Goal: Task Accomplishment & Management: Use online tool/utility

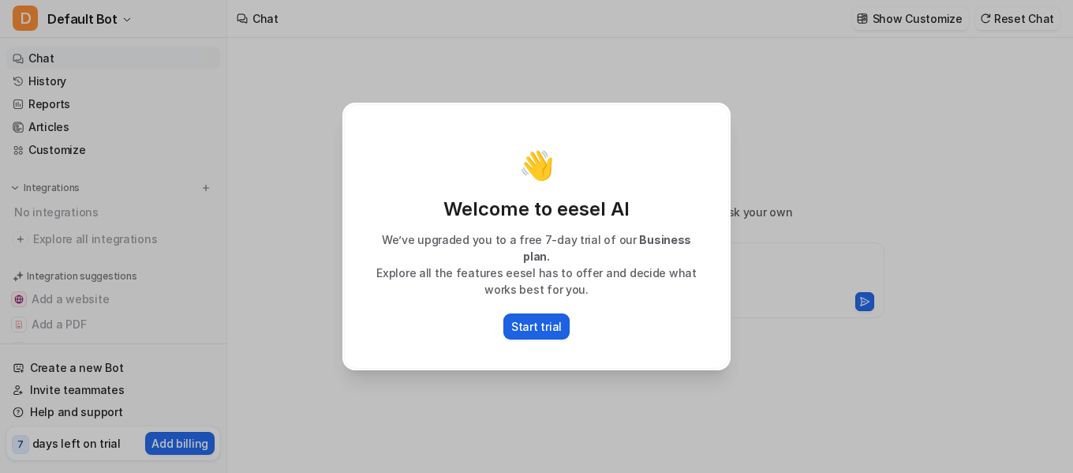
type textarea "**********"
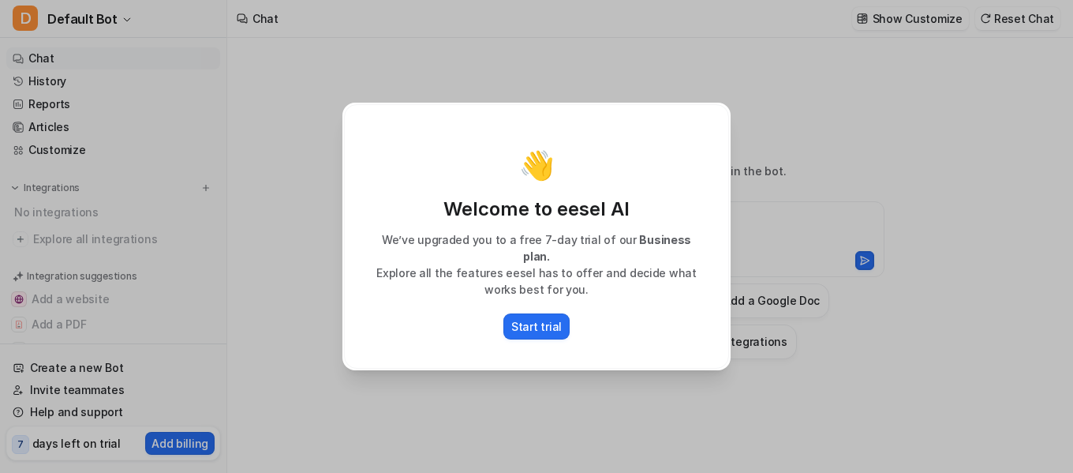
click at [337, 299] on div "👋 Welcome to eesel AI We’ve upgraded you to a free 7-day trial of our Business …" at bounding box center [536, 236] width 413 height 473
click at [282, 273] on div "👋 Welcome to eesel AI We’ve upgraded you to a free 7-day trial of our Business …" at bounding box center [536, 236] width 1073 height 473
click at [271, 129] on div "👋 Welcome to eesel AI We’ve upgraded you to a free 7-day trial of our Business …" at bounding box center [536, 236] width 1073 height 473
click at [821, 149] on div "👋 Welcome to eesel AI We’ve upgraded you to a free 7-day trial of our Business …" at bounding box center [536, 236] width 1073 height 473
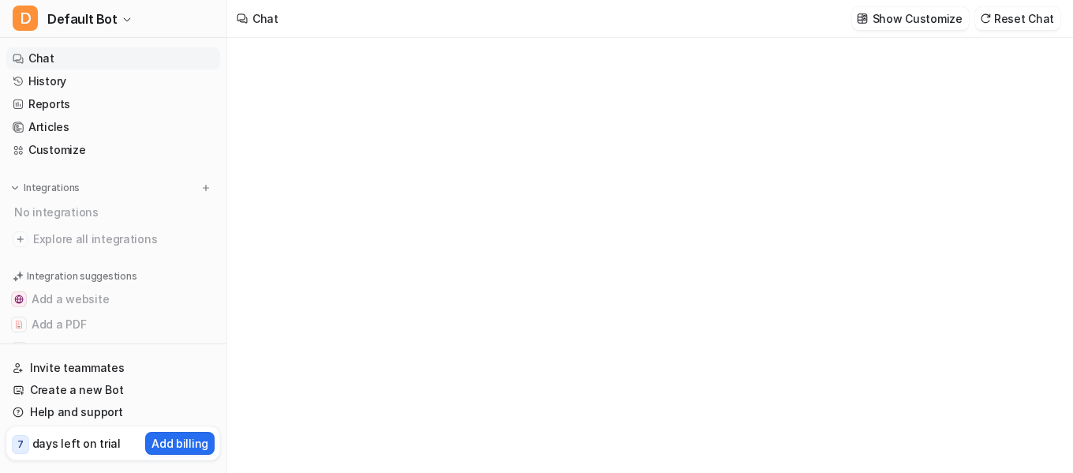
type textarea "**********"
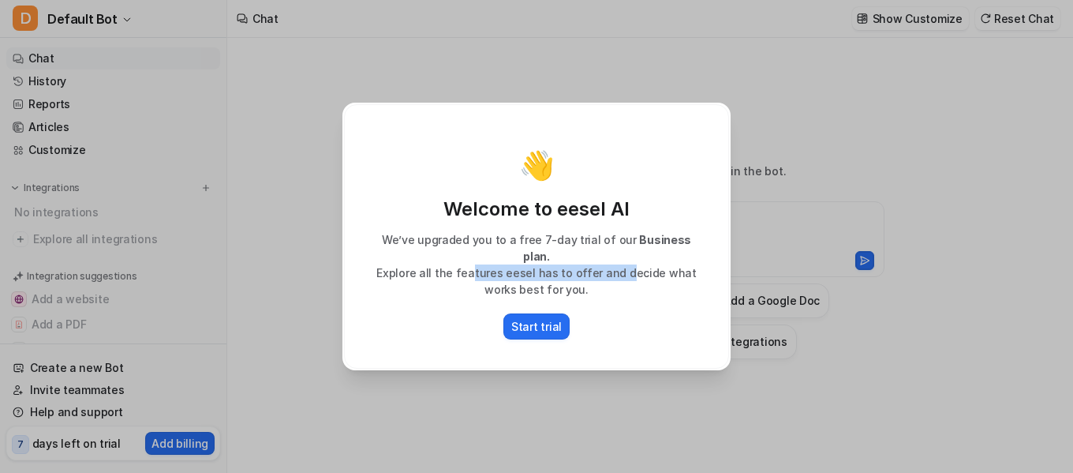
drag, startPoint x: 477, startPoint y: 256, endPoint x: 629, endPoint y: 257, distance: 151.5
click at [629, 264] on p "Explore all the features eesel has to offer and decide what works best for you." at bounding box center [537, 280] width 352 height 33
click at [417, 267] on p "Explore all the features eesel has to offer and decide what works best for you." at bounding box center [537, 280] width 352 height 33
drag, startPoint x: 497, startPoint y: 327, endPoint x: 523, endPoint y: 315, distance: 28.9
click at [507, 321] on div "Start trial" at bounding box center [537, 326] width 352 height 26
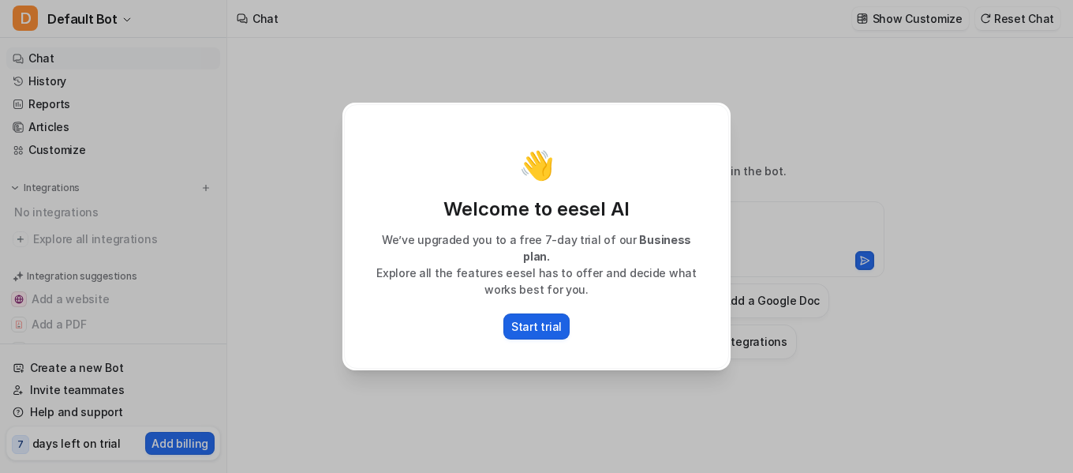
click at [523, 318] on p "Start trial" at bounding box center [536, 326] width 50 height 17
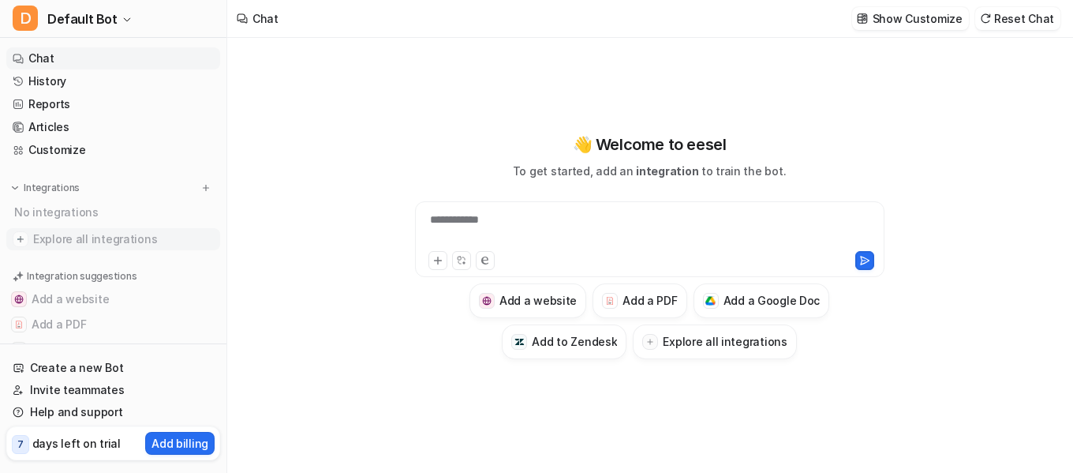
click at [106, 228] on span "Explore all integrations" at bounding box center [123, 238] width 181 height 25
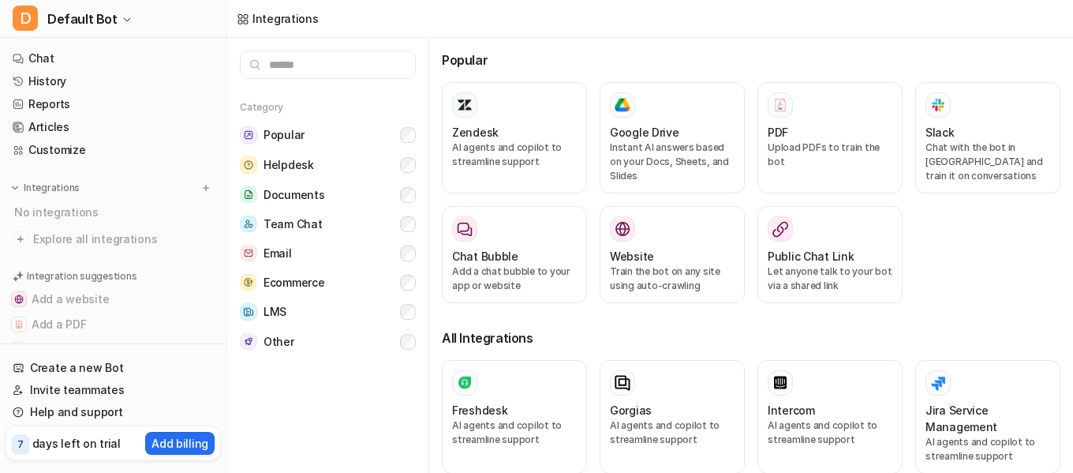
click at [312, 62] on input "text" at bounding box center [328, 64] width 176 height 28
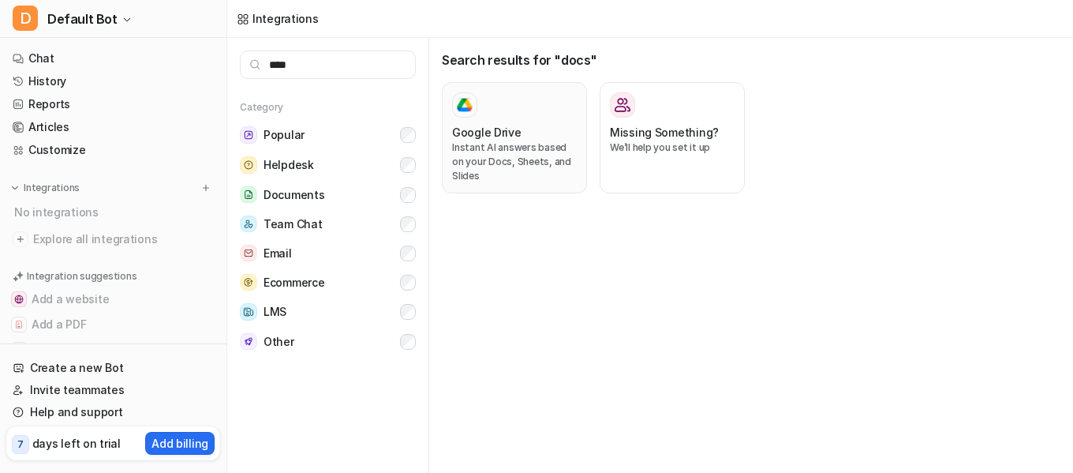
type input "****"
click at [522, 129] on div "Google Drive" at bounding box center [514, 132] width 125 height 17
click at [503, 164] on p "Instant AI answers based on your Docs, Sheets, and Slides" at bounding box center [514, 161] width 125 height 43
click at [531, 162] on p "Instant AI answers based on your Docs, Sheets, and Slides" at bounding box center [514, 161] width 125 height 43
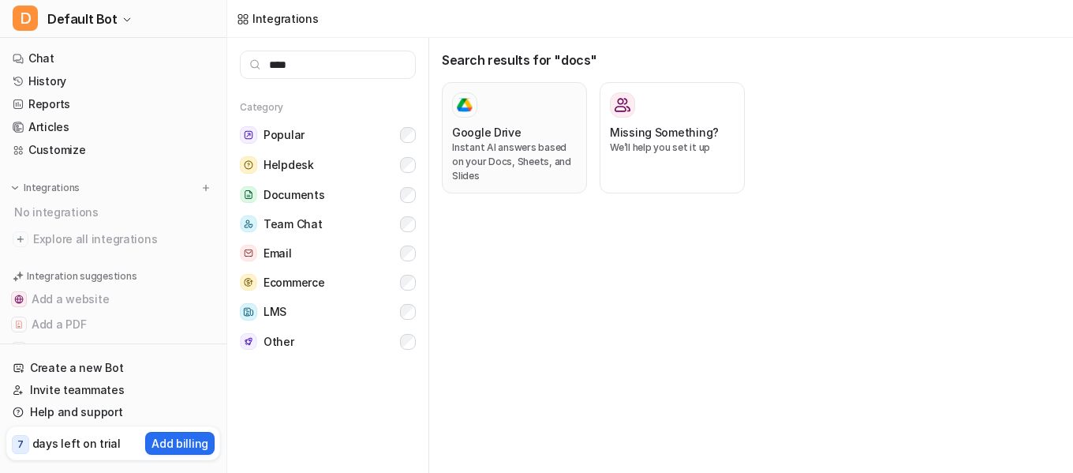
click at [531, 162] on p "Instant AI answers based on your Docs, Sheets, and Slides" at bounding box center [514, 161] width 125 height 43
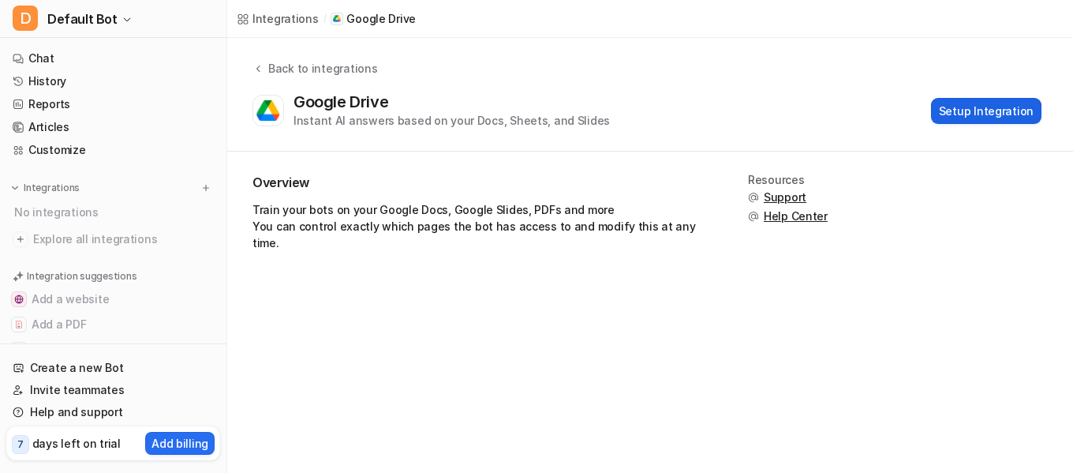
click at [1008, 115] on button "Setup Integration" at bounding box center [986, 111] width 110 height 26
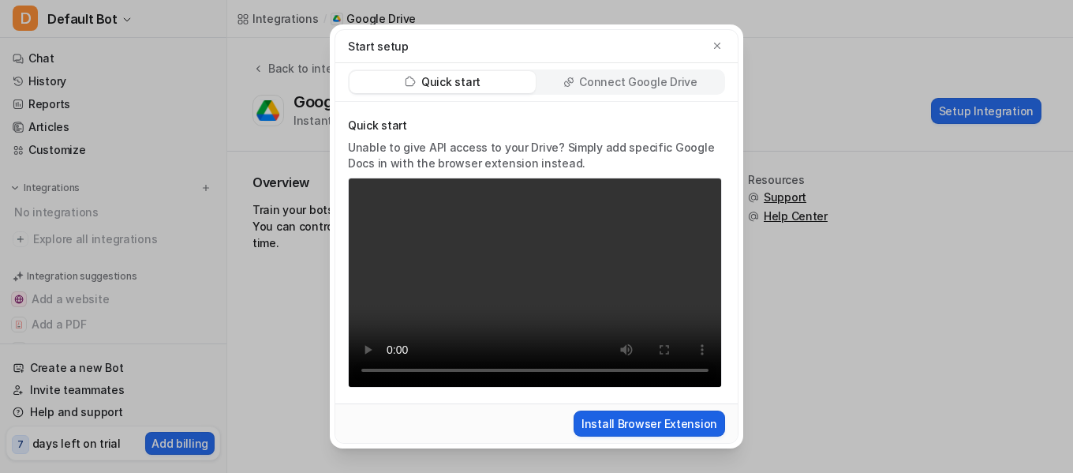
click at [651, 424] on button "Install Browser Extension" at bounding box center [649, 423] width 151 height 26
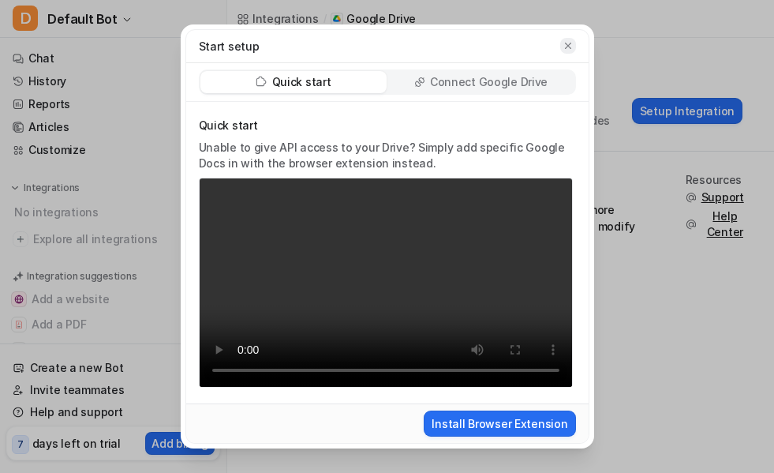
click at [570, 38] on button "button" at bounding box center [568, 46] width 16 height 16
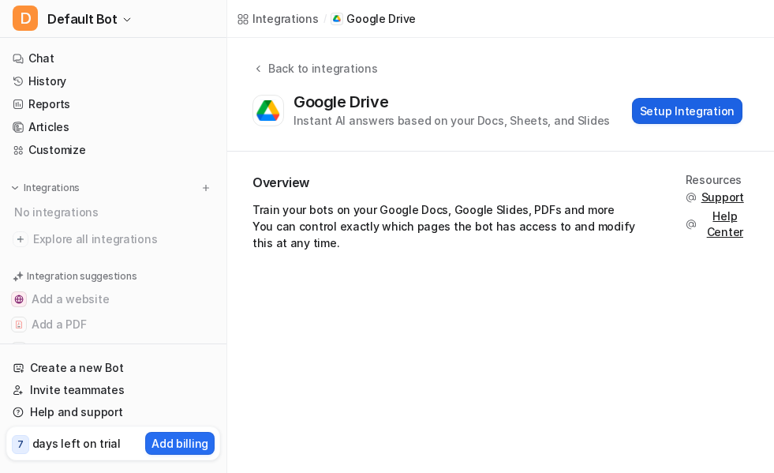
click at [677, 103] on button "Setup Integration" at bounding box center [687, 111] width 110 height 26
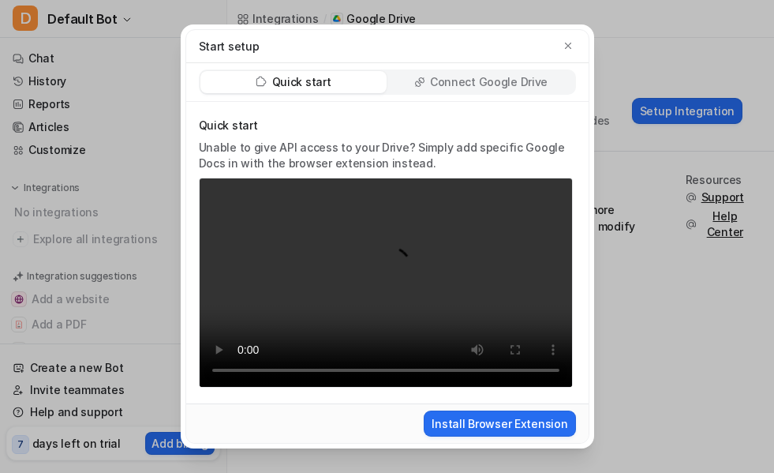
click at [443, 88] on p "Connect Google Drive" at bounding box center [489, 82] width 118 height 16
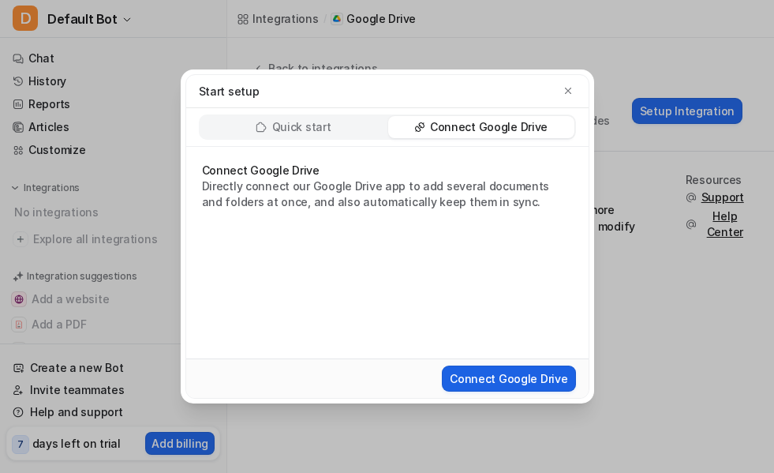
click at [479, 376] on button "Connect Google Drive" at bounding box center [508, 378] width 133 height 26
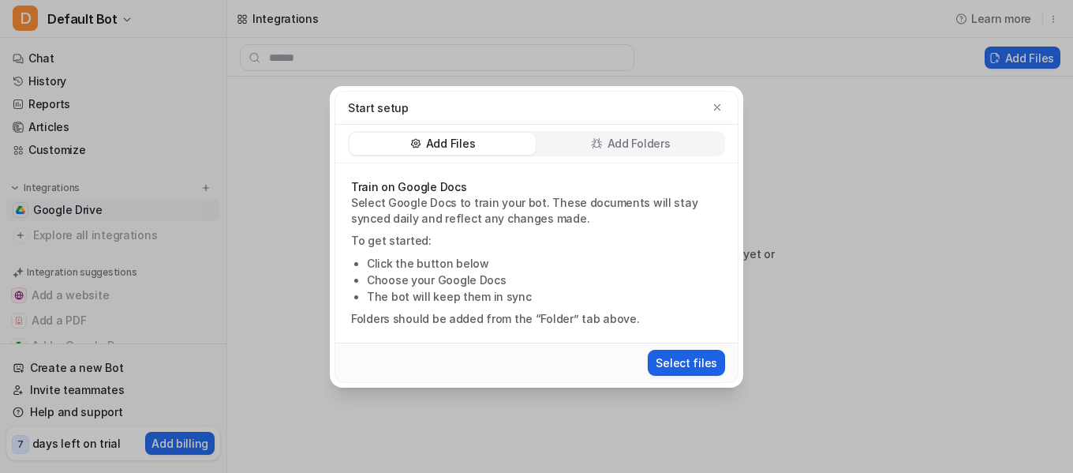
click at [679, 360] on button "Select files" at bounding box center [686, 363] width 77 height 26
click at [676, 352] on button "Select files" at bounding box center [686, 363] width 77 height 26
click at [595, 151] on div "Add Folders" at bounding box center [630, 144] width 186 height 22
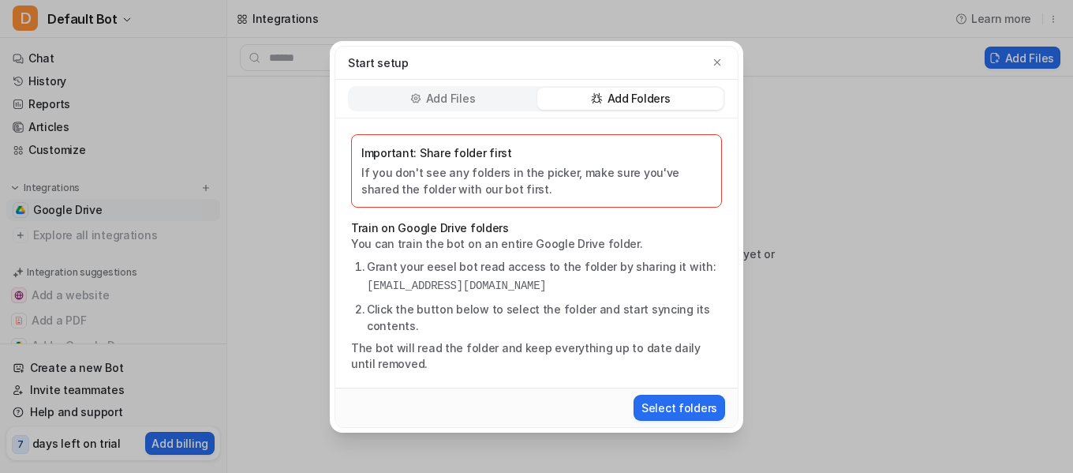
click at [478, 99] on div "Add Files" at bounding box center [443, 99] width 186 height 22
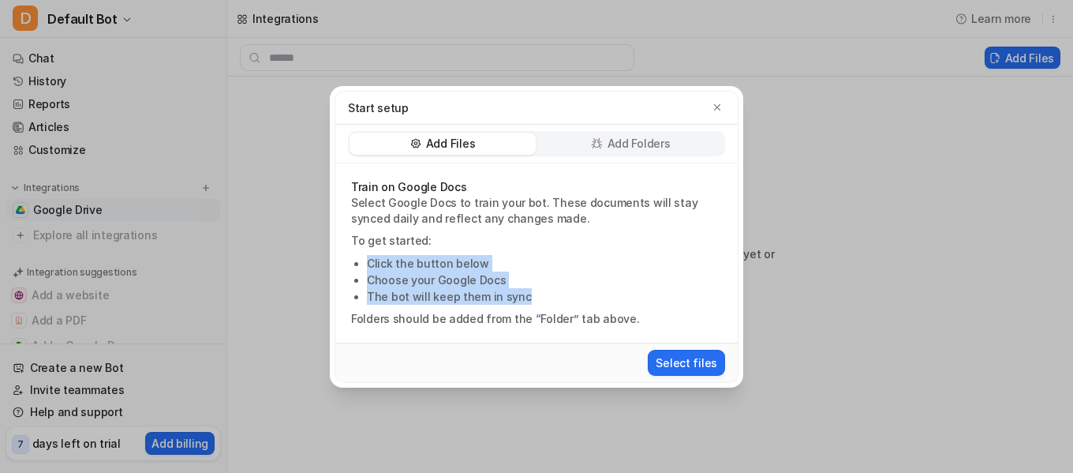
drag, startPoint x: 357, startPoint y: 249, endPoint x: 537, endPoint y: 301, distance: 186.7
click at [537, 301] on div "Train on Google Docs Select Google Docs to train your bot. These documents will…" at bounding box center [536, 252] width 402 height 179
click at [542, 300] on li "The bot will keep them in sync" at bounding box center [544, 296] width 355 height 17
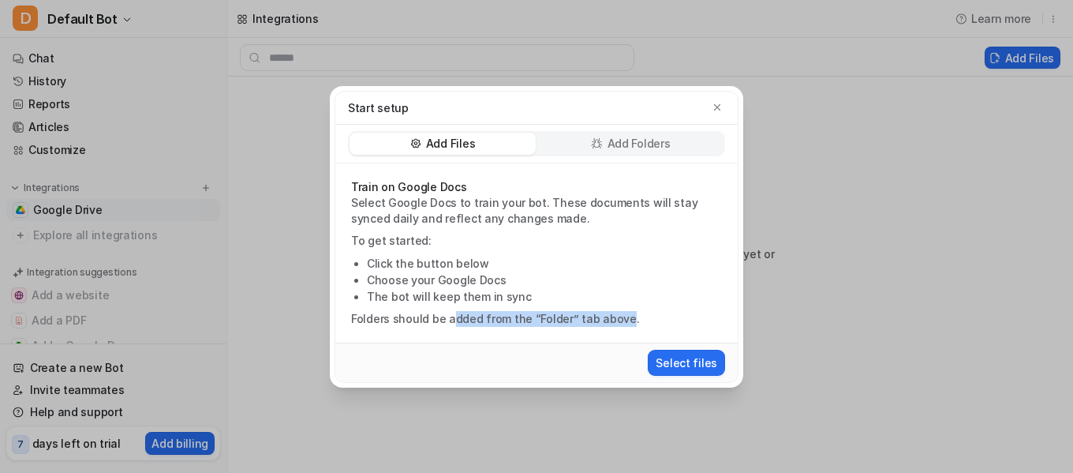
drag, startPoint x: 450, startPoint y: 320, endPoint x: 629, endPoint y: 317, distance: 179.1
click at [619, 316] on p "Folders should be added from the “Folder” tab above." at bounding box center [536, 319] width 371 height 16
click at [629, 317] on p "Folders should be added from the “Folder” tab above." at bounding box center [536, 319] width 371 height 16
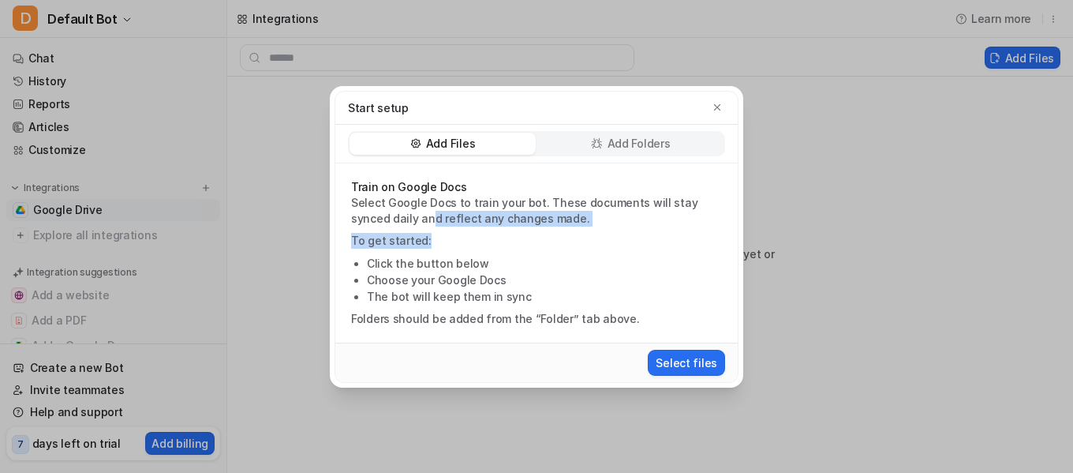
drag, startPoint x: 527, startPoint y: 224, endPoint x: 557, endPoint y: 226, distance: 30.1
click at [557, 226] on div "Train on Google Docs Select Google Docs to train your bot. These documents will…" at bounding box center [536, 252] width 402 height 179
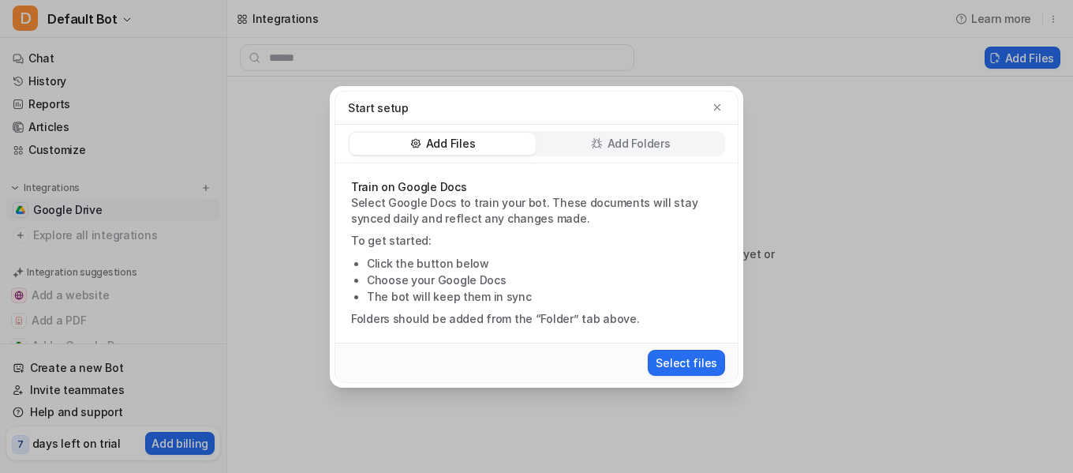
click at [669, 380] on div "Select files" at bounding box center [536, 361] width 402 height 39
click at [670, 365] on button "Select files" at bounding box center [686, 363] width 77 height 26
click at [673, 366] on button "Select files" at bounding box center [686, 363] width 77 height 26
click at [847, 56] on div "Start setup Add Files Add Folders Train on Google Docs Select Google Docs to tr…" at bounding box center [536, 236] width 1073 height 473
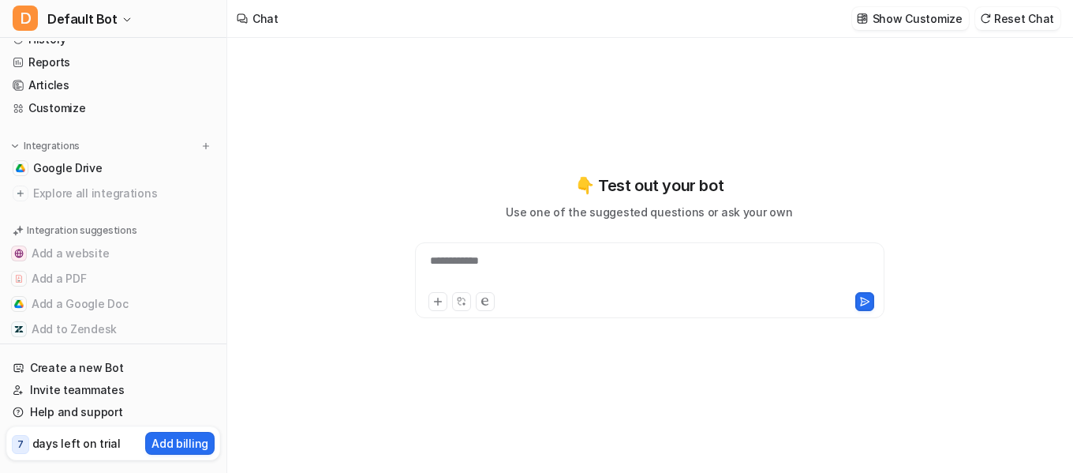
scroll to position [65, 0]
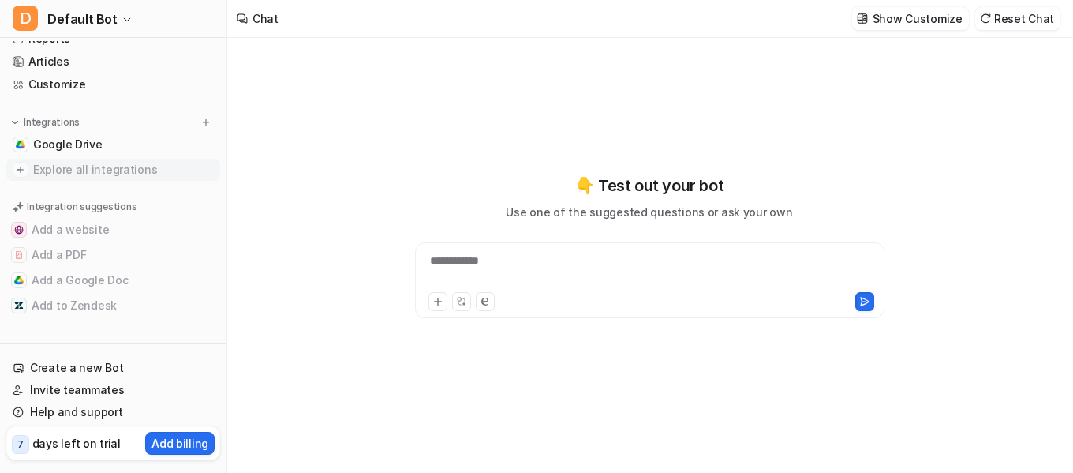
click at [122, 164] on span "Explore all integrations" at bounding box center [123, 169] width 181 height 25
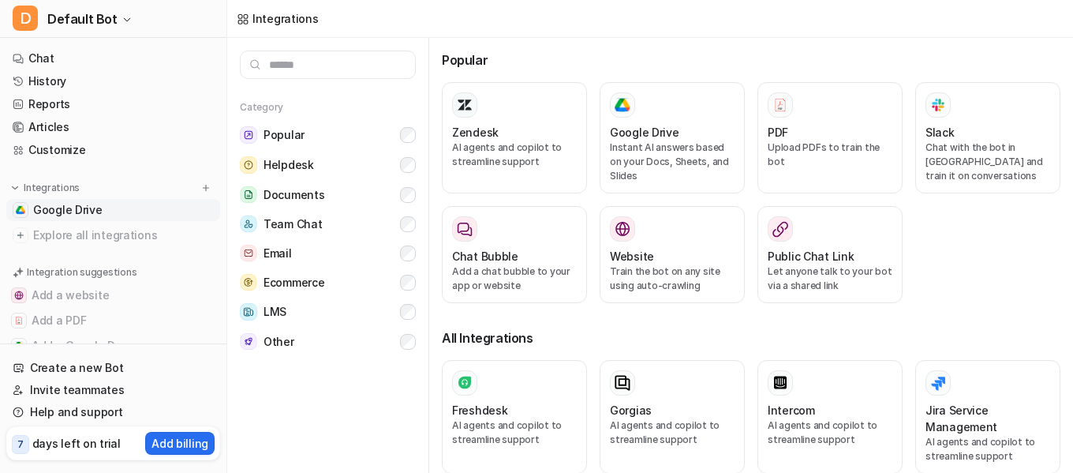
click at [120, 215] on link "Google Drive" at bounding box center [113, 210] width 214 height 22
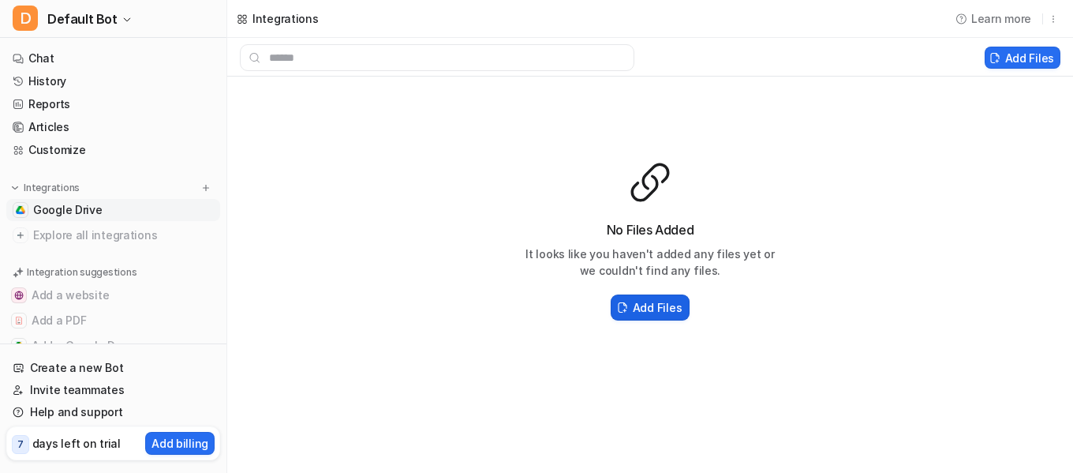
click at [634, 300] on h2 "Add Files" at bounding box center [657, 307] width 49 height 17
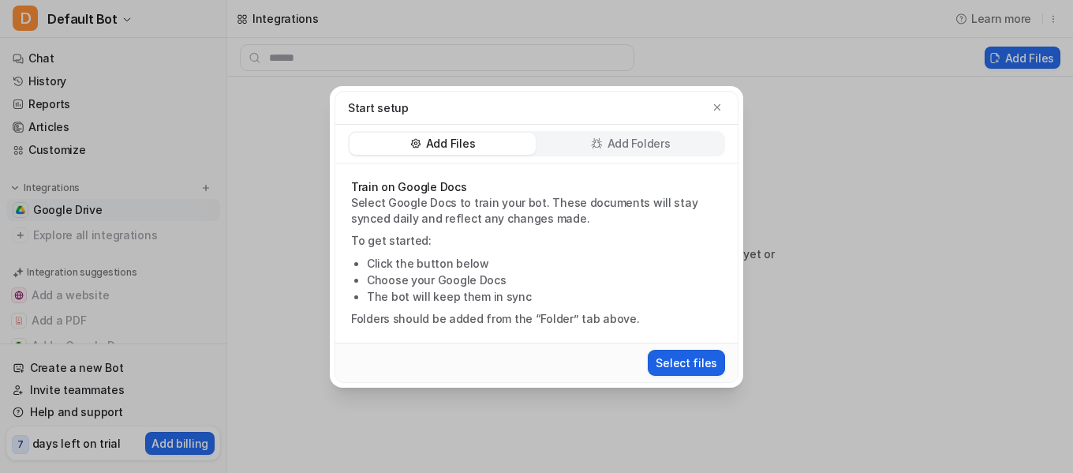
click at [670, 372] on button "Select files" at bounding box center [686, 363] width 77 height 26
click at [716, 109] on icon "button" at bounding box center [717, 106] width 6 height 6
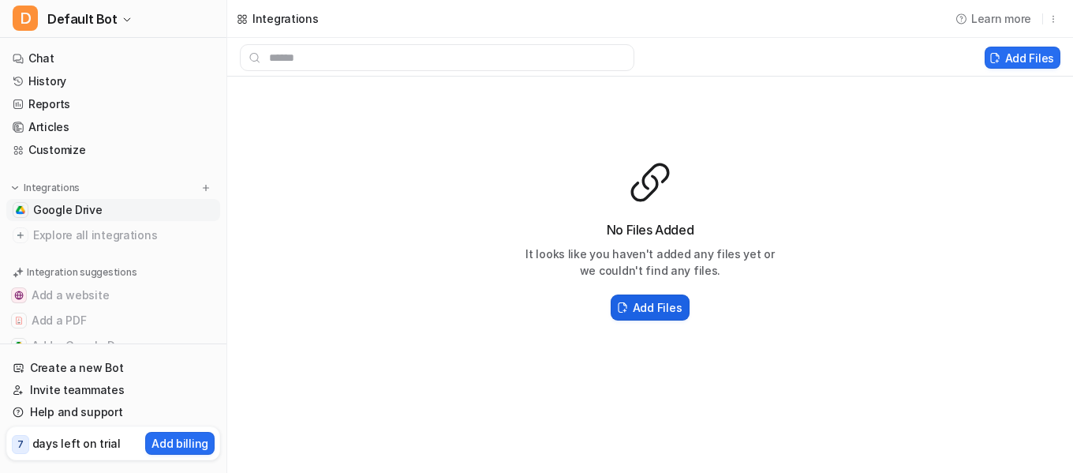
click at [652, 306] on h2 "Add Files" at bounding box center [657, 307] width 49 height 17
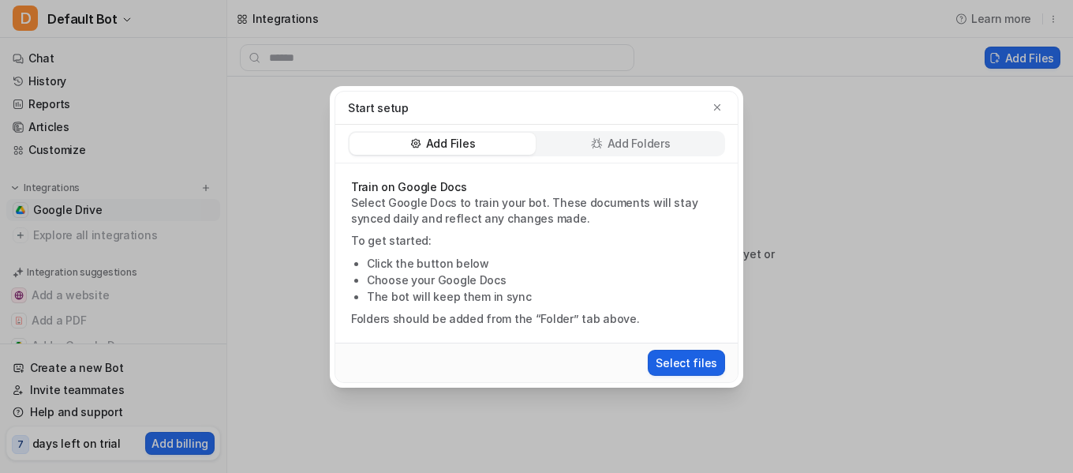
click at [719, 366] on button "Select files" at bounding box center [686, 363] width 77 height 26
click at [954, 83] on div "Start setup Add Files Add Folders Train on Google Docs Select Google Docs to tr…" at bounding box center [536, 236] width 1073 height 473
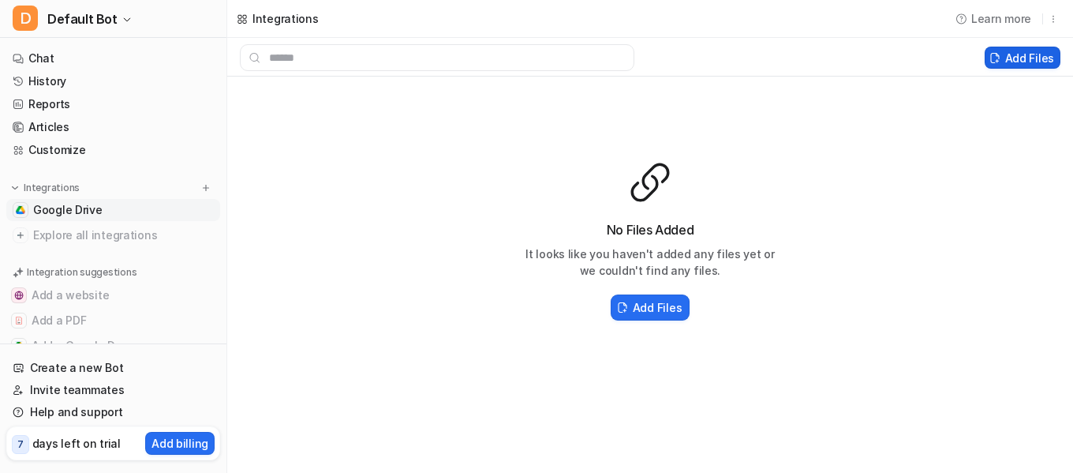
click at [1021, 62] on button "Add Files" at bounding box center [1023, 58] width 76 height 22
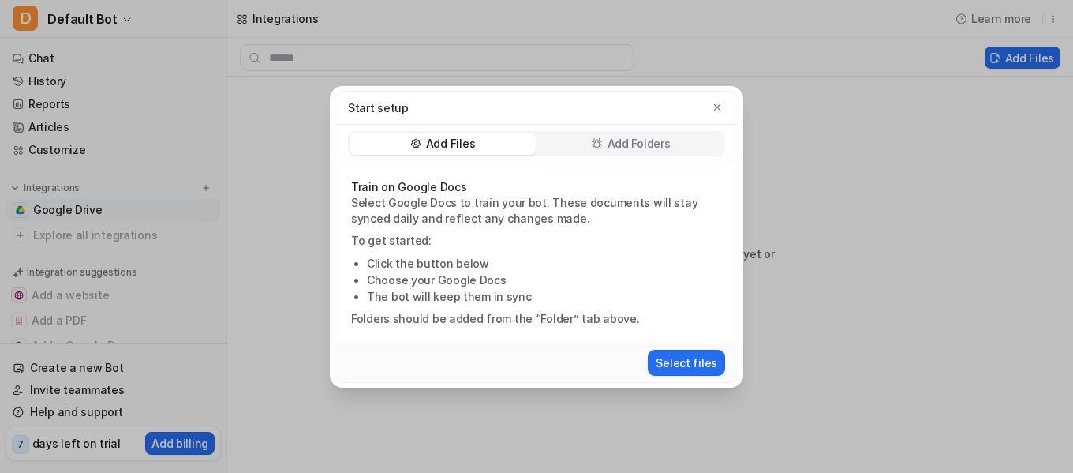
click at [726, 103] on div "Start setup" at bounding box center [536, 108] width 402 height 33
click at [722, 104] on icon "button" at bounding box center [717, 107] width 11 height 11
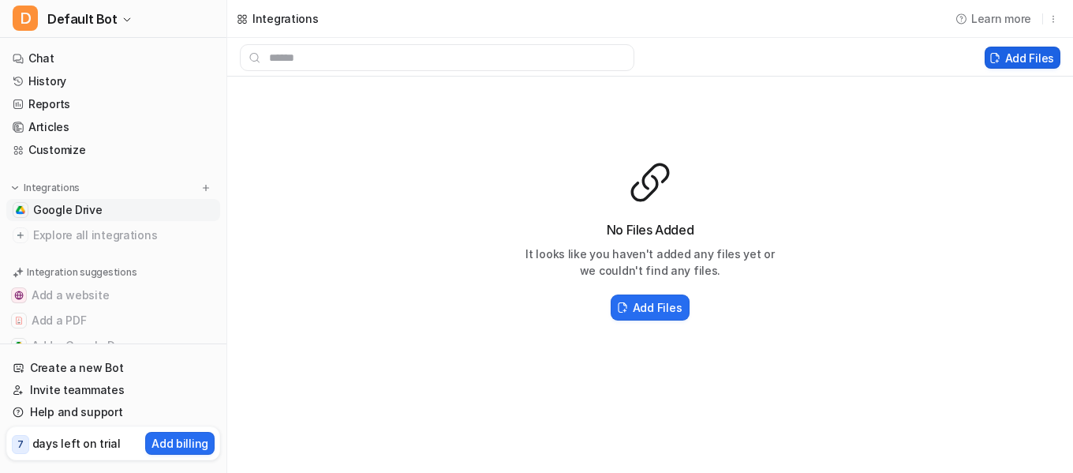
click at [1030, 58] on button "Add Files" at bounding box center [1023, 58] width 76 height 22
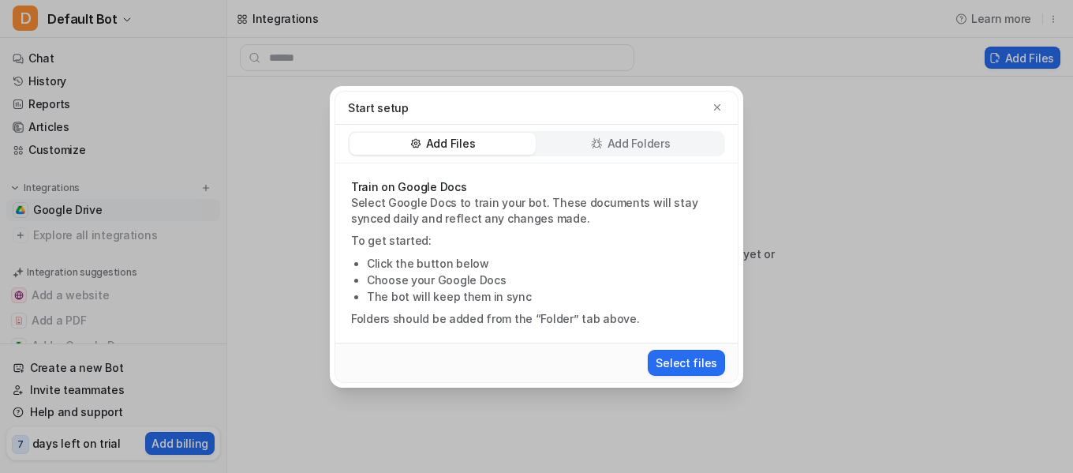
click at [665, 144] on p "Add Folders" at bounding box center [639, 144] width 63 height 16
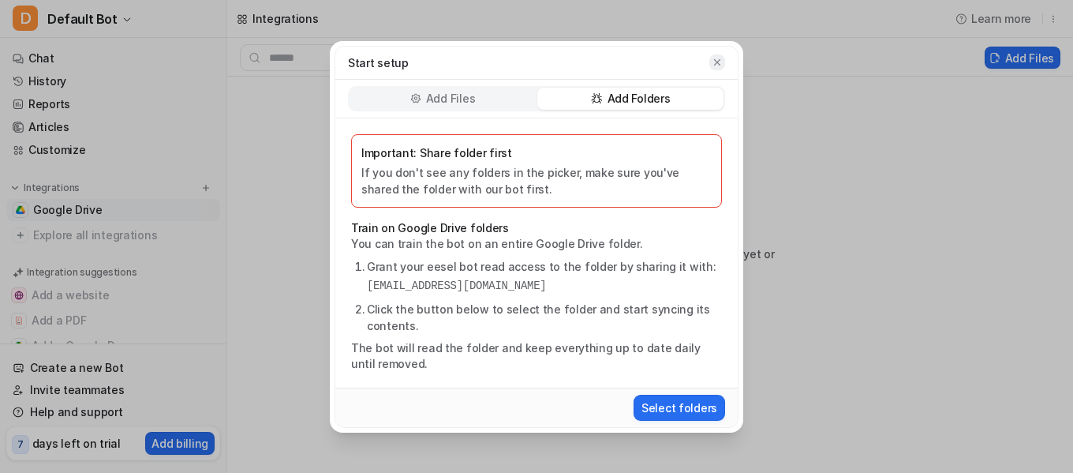
click at [709, 59] on button "button" at bounding box center [717, 62] width 16 height 16
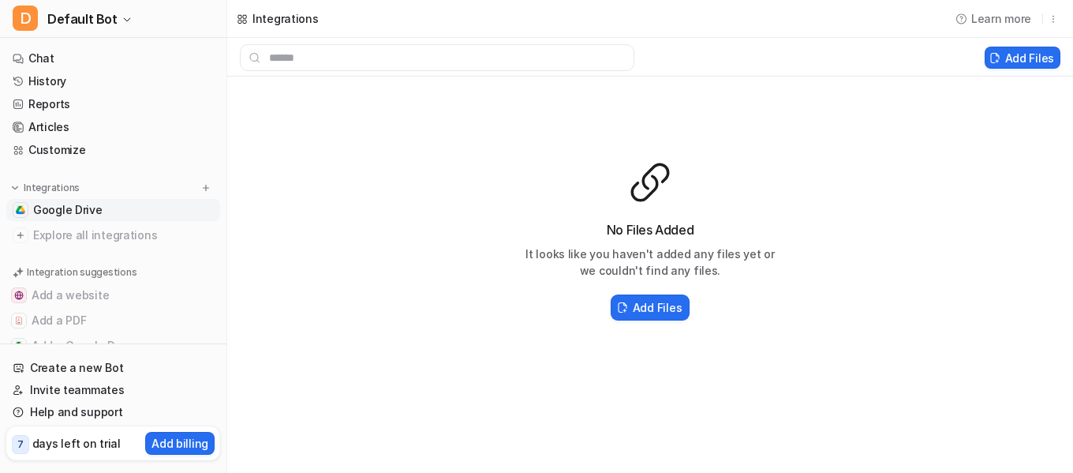
scroll to position [65, 0]
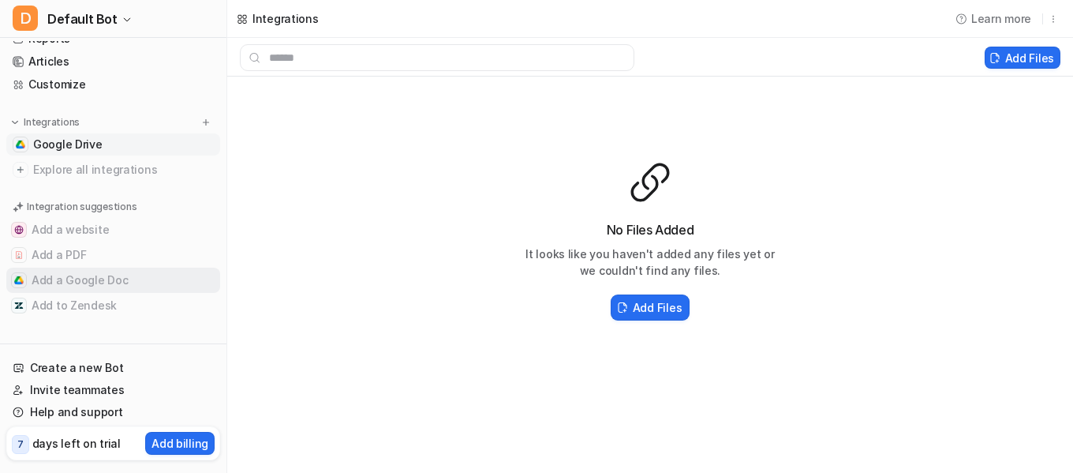
click at [124, 272] on button "Add a Google Doc" at bounding box center [113, 279] width 214 height 25
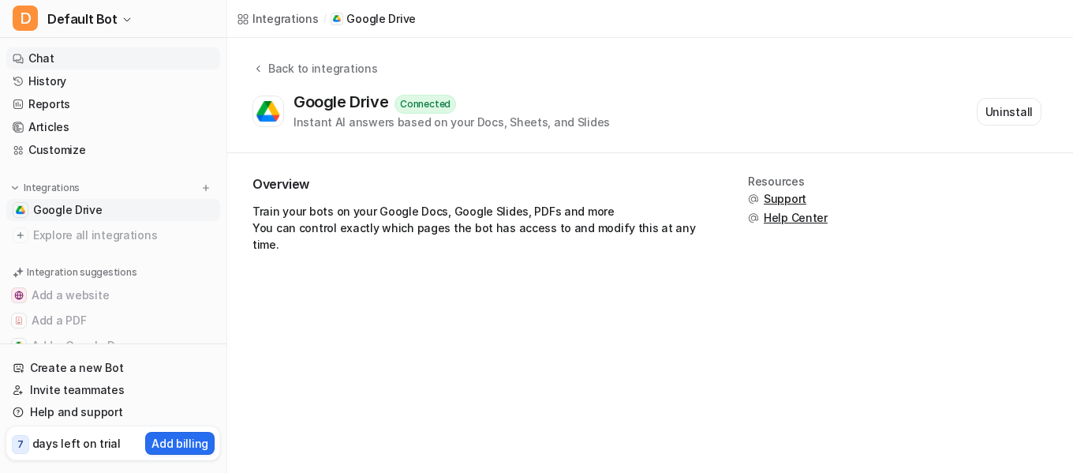
click at [94, 56] on link "Chat" at bounding box center [113, 58] width 214 height 22
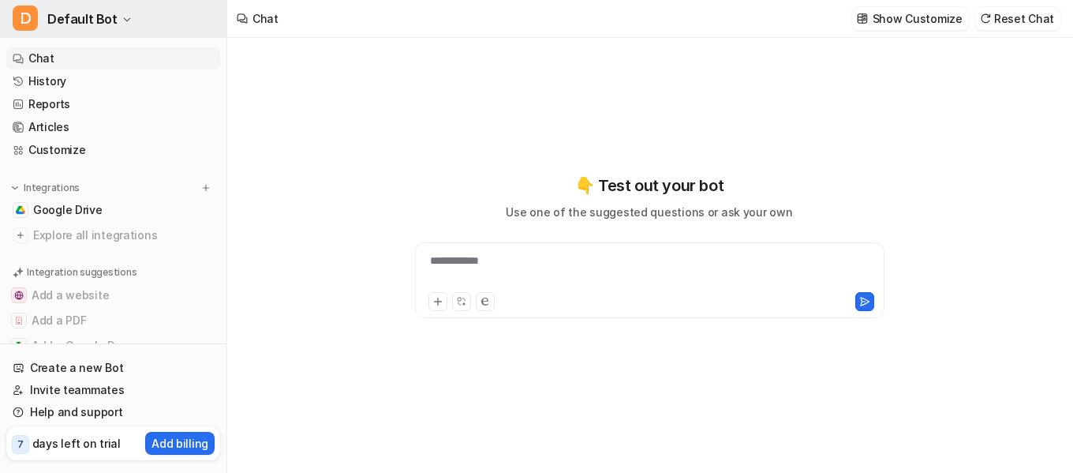
click at [124, 20] on icon "button" at bounding box center [127, 19] width 6 height 3
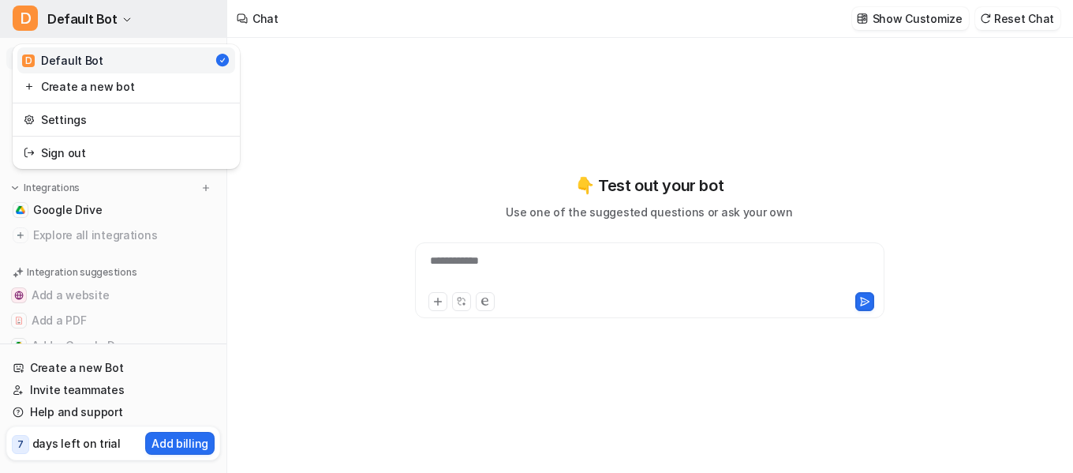
click at [124, 20] on icon "button" at bounding box center [127, 19] width 6 height 3
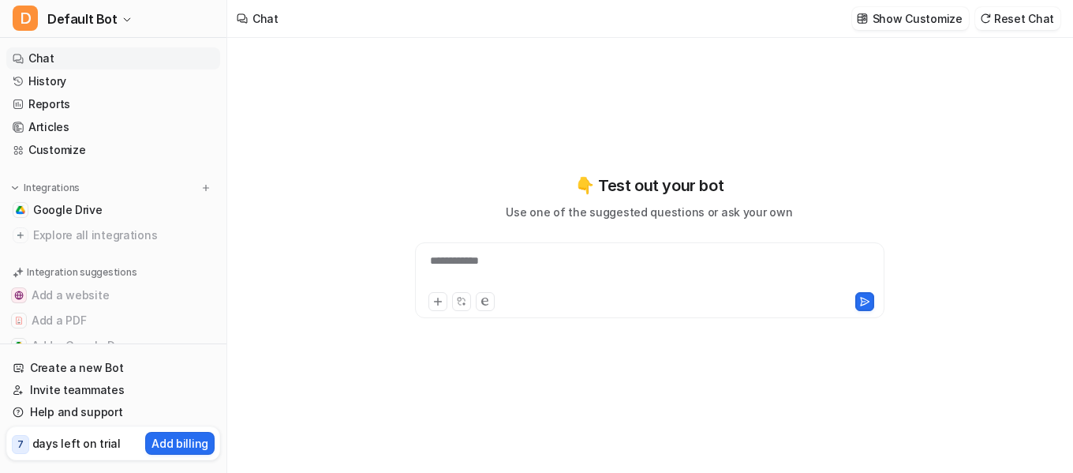
drag, startPoint x: 285, startPoint y: 17, endPoint x: 375, endPoint y: 25, distance: 90.4
click at [286, 17] on div "Chat" at bounding box center [257, 19] width 61 height 38
click at [202, 184] on img at bounding box center [205, 187] width 11 height 11
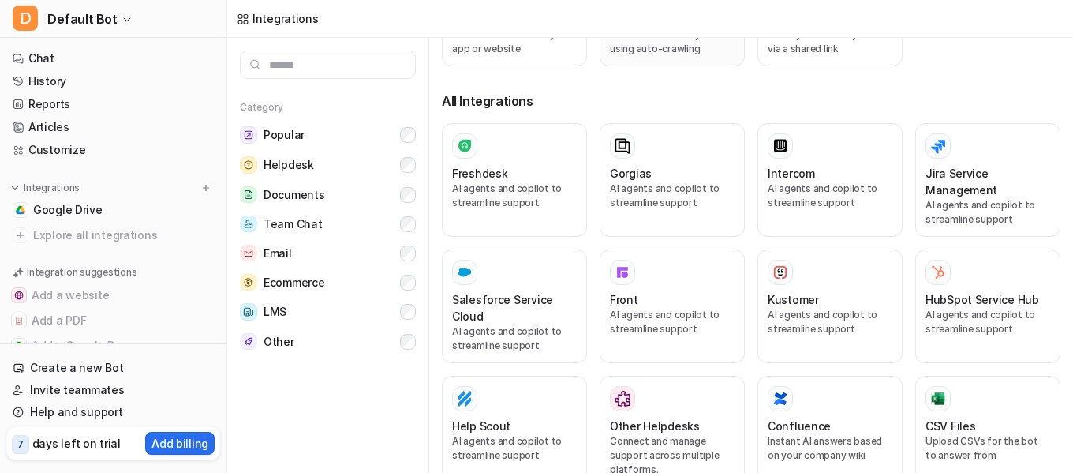
scroll to position [710, 0]
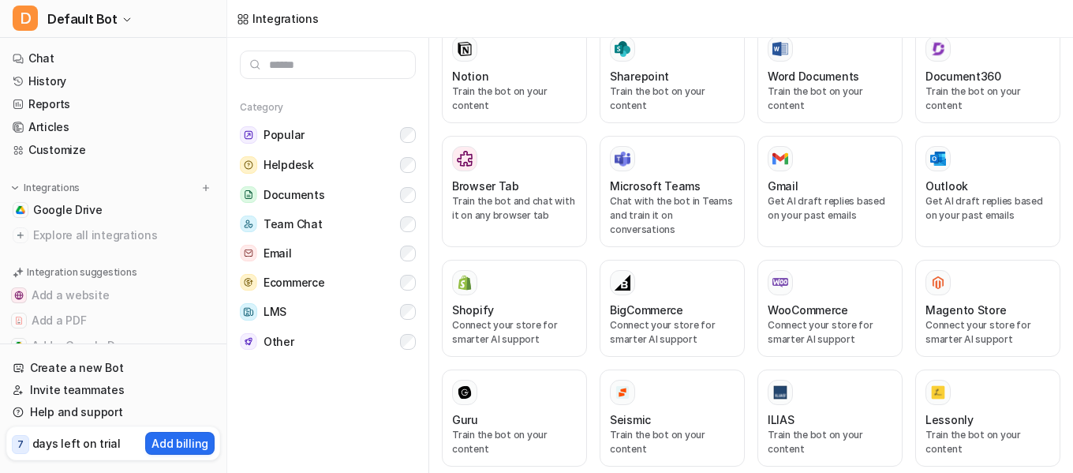
click at [611, 19] on div "Integrations" at bounding box center [650, 19] width 846 height 38
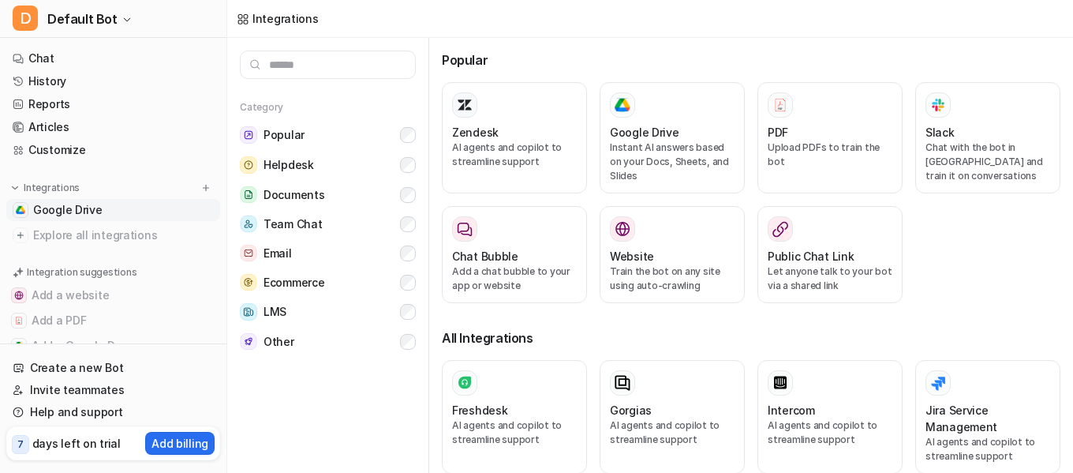
drag, startPoint x: 176, startPoint y: 203, endPoint x: 156, endPoint y: 204, distance: 19.7
click at [156, 204] on link "Google Drive" at bounding box center [113, 210] width 214 height 22
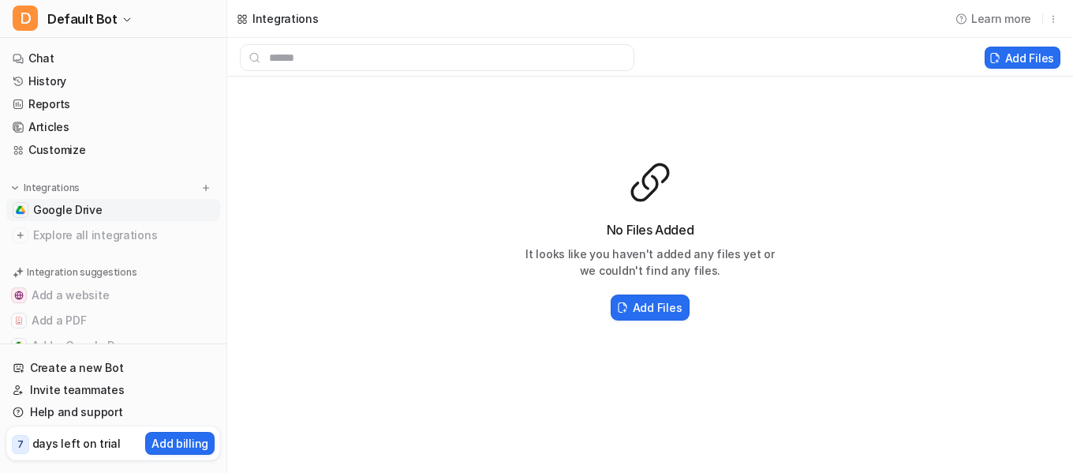
scroll to position [65, 0]
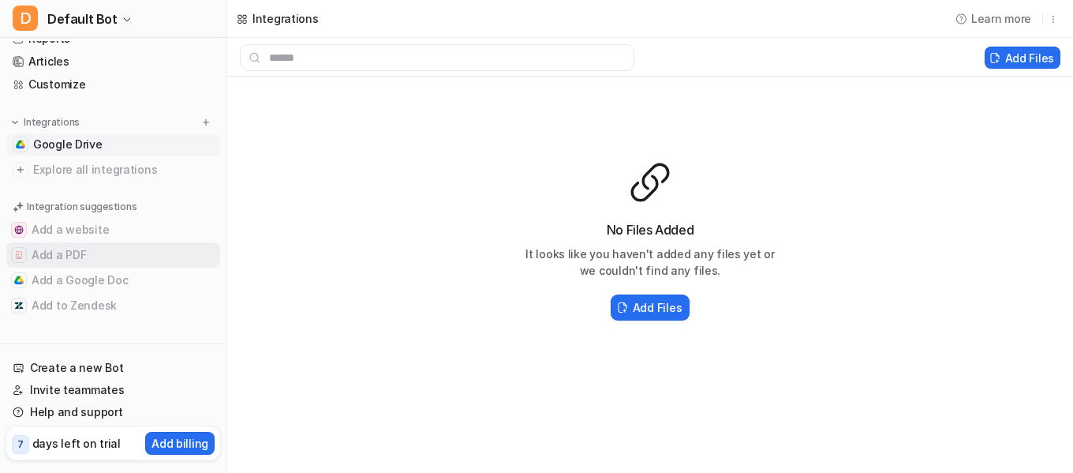
click at [125, 246] on button "Add a PDF" at bounding box center [113, 254] width 214 height 25
click at [125, 269] on button "Add a Google Doc" at bounding box center [113, 279] width 214 height 25
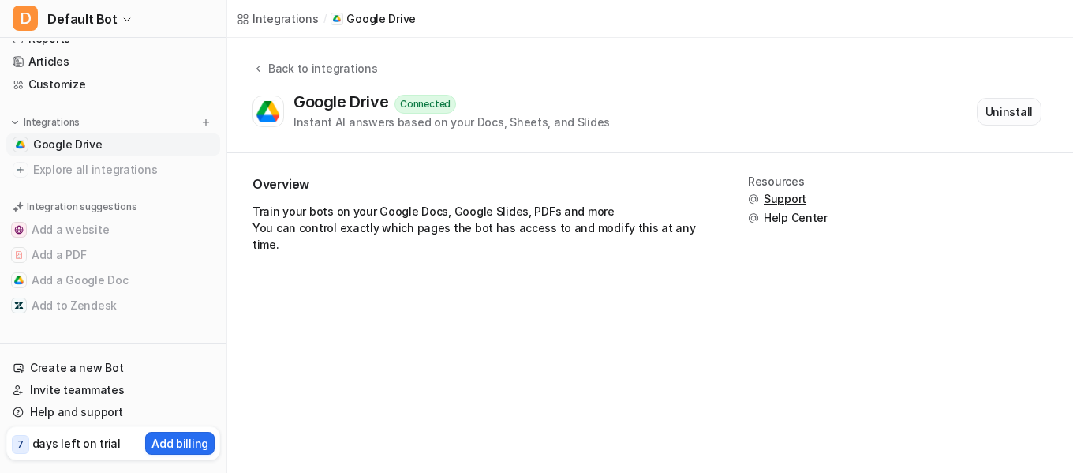
click at [1019, 103] on button "Uninstall" at bounding box center [1009, 112] width 65 height 28
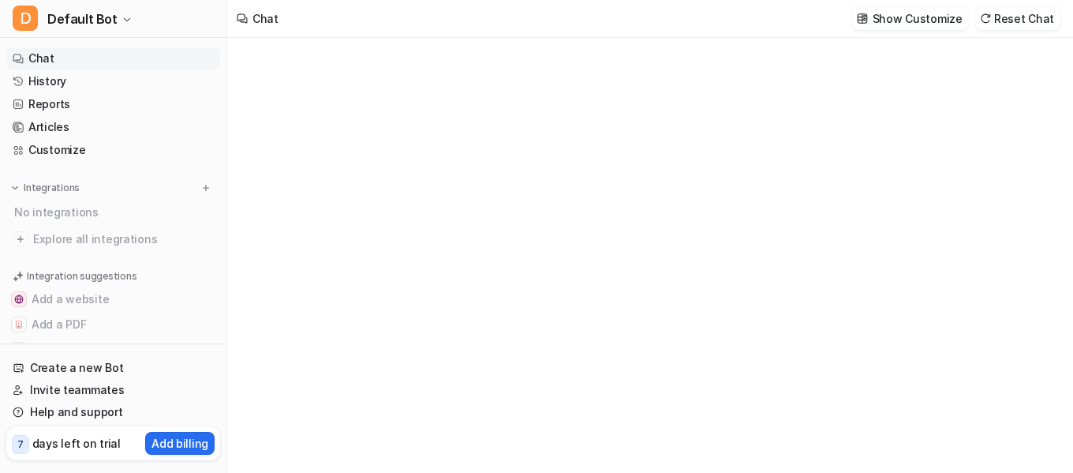
type textarea "**********"
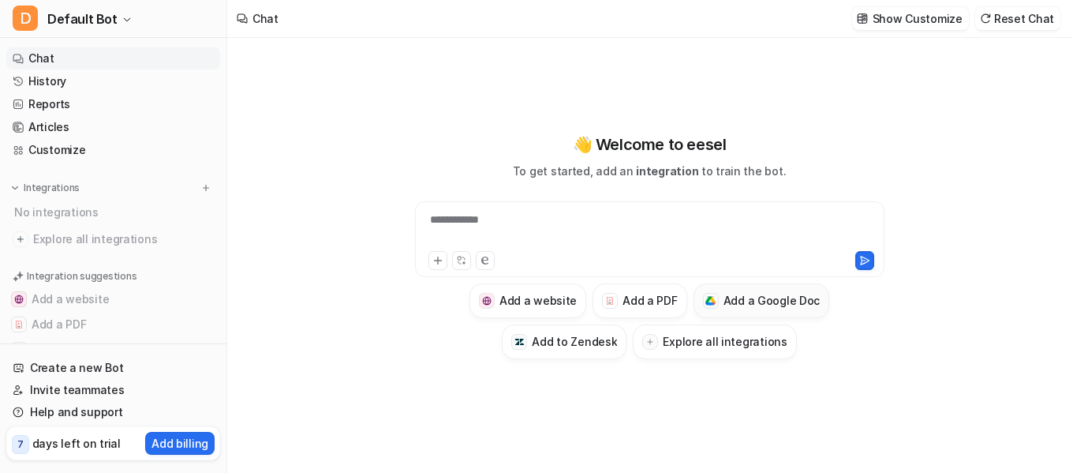
click at [721, 308] on button "Add a Google Doc" at bounding box center [762, 300] width 136 height 35
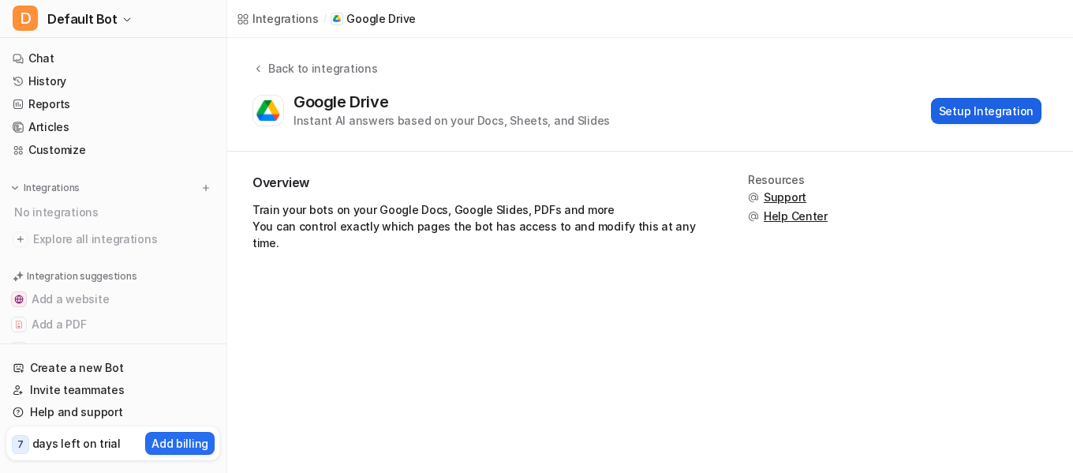
click at [995, 104] on button "Setup Integration" at bounding box center [986, 111] width 110 height 26
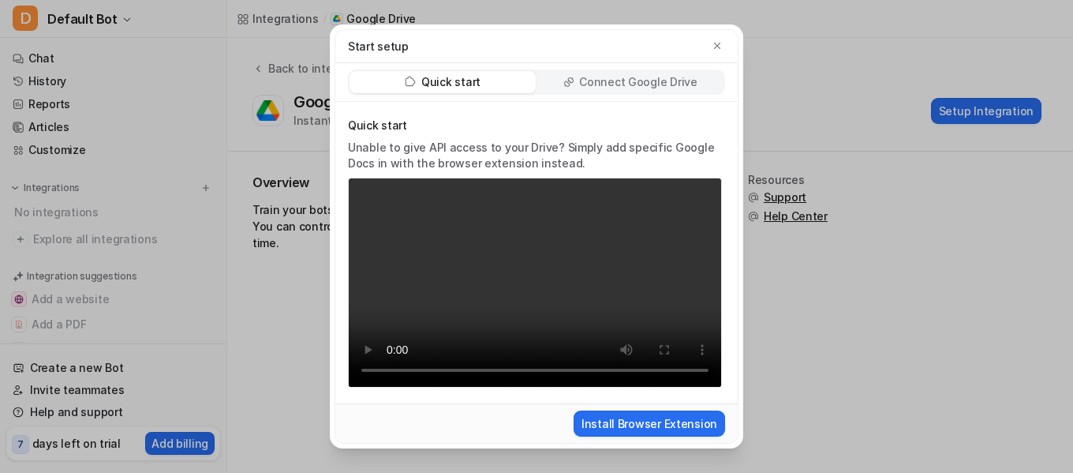
click at [608, 83] on p "Connect Google Drive" at bounding box center [638, 82] width 118 height 16
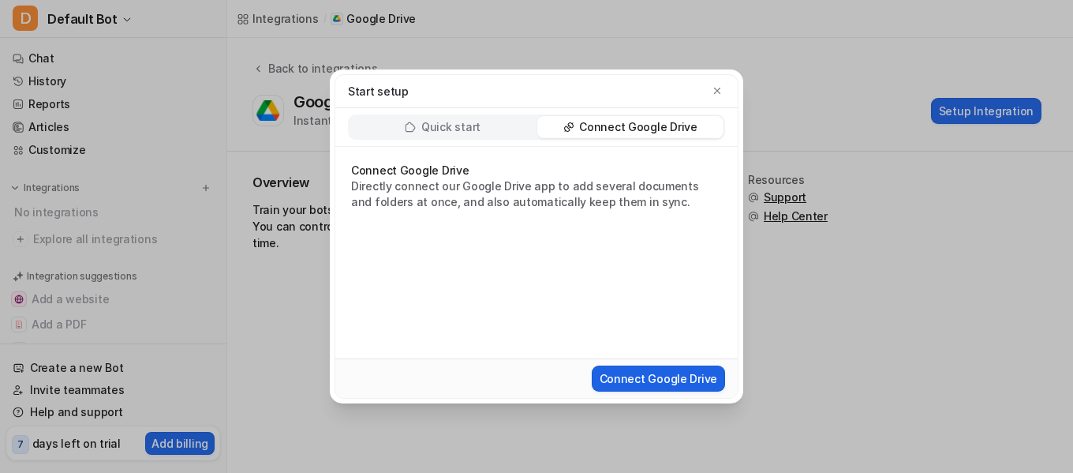
click at [667, 375] on button "Connect Google Drive" at bounding box center [658, 378] width 133 height 26
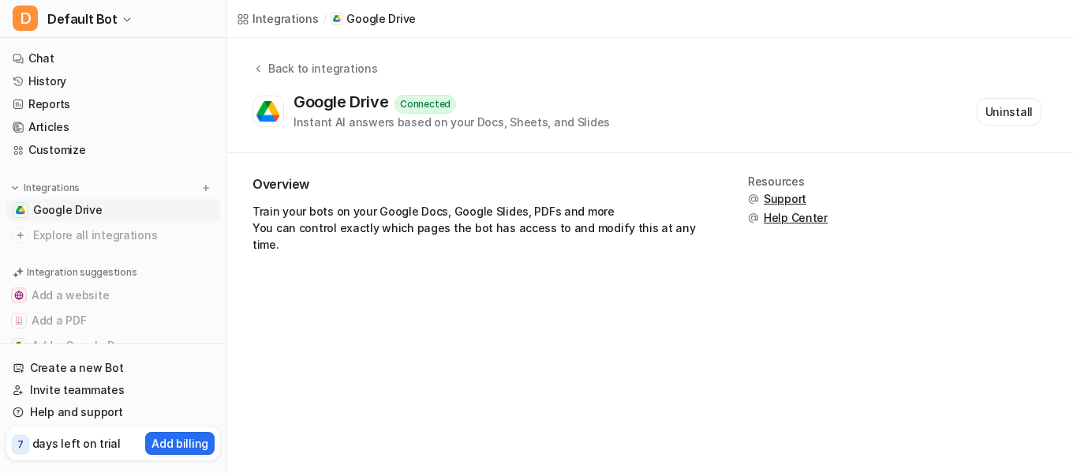
click at [78, 212] on span "Google Drive" at bounding box center [67, 210] width 69 height 16
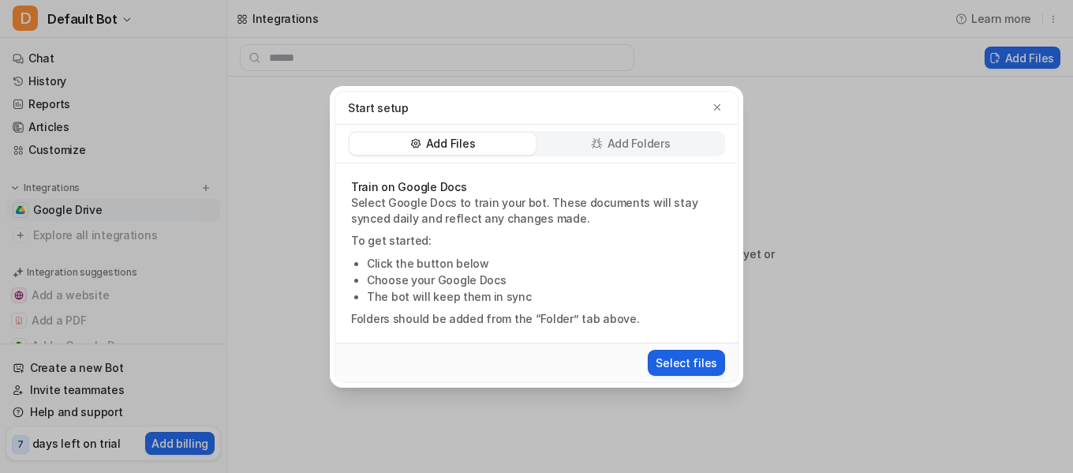
click at [704, 367] on button "Select files" at bounding box center [686, 363] width 77 height 26
